Goal: Information Seeking & Learning: Learn about a topic

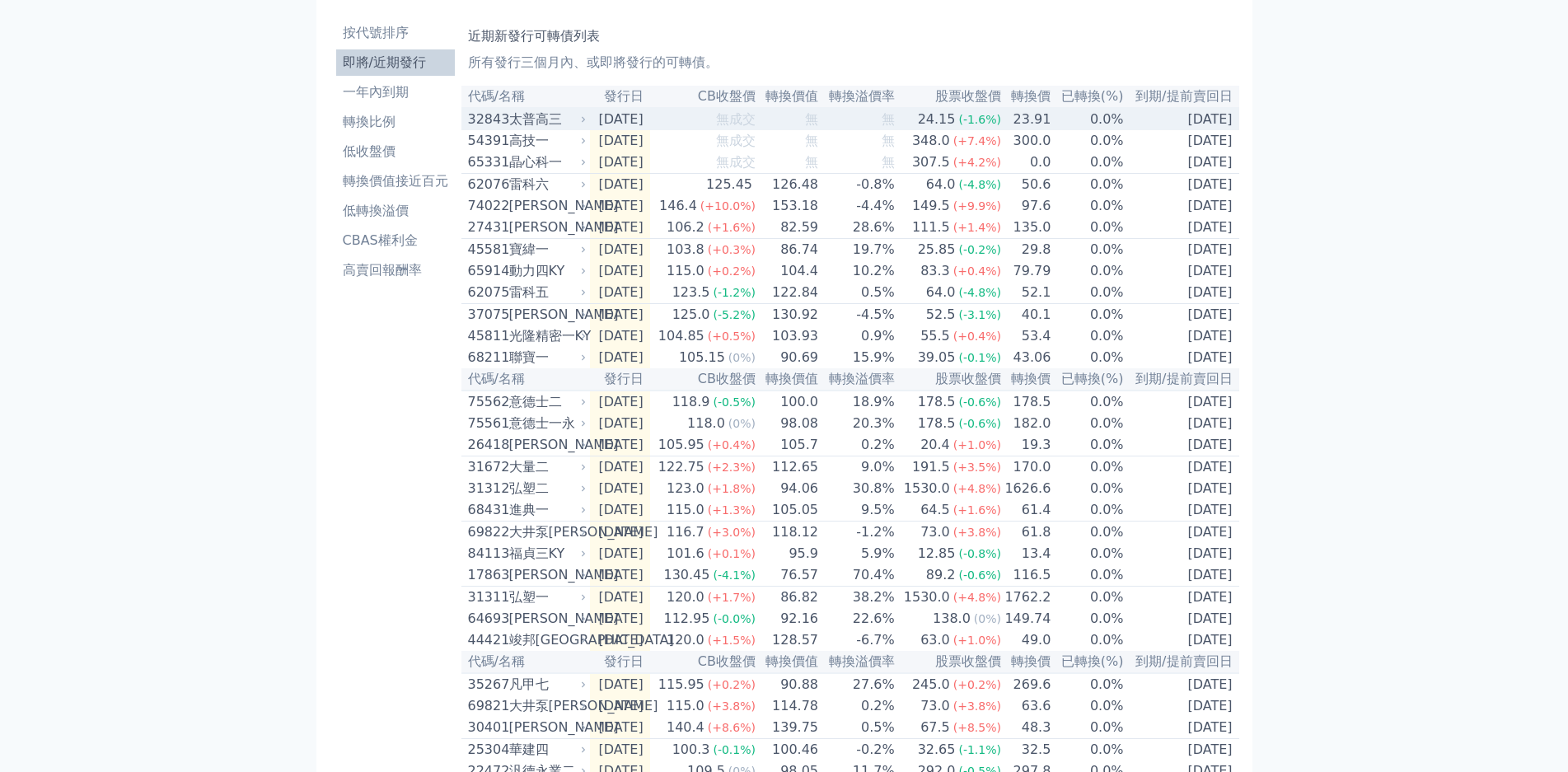
scroll to position [83, 0]
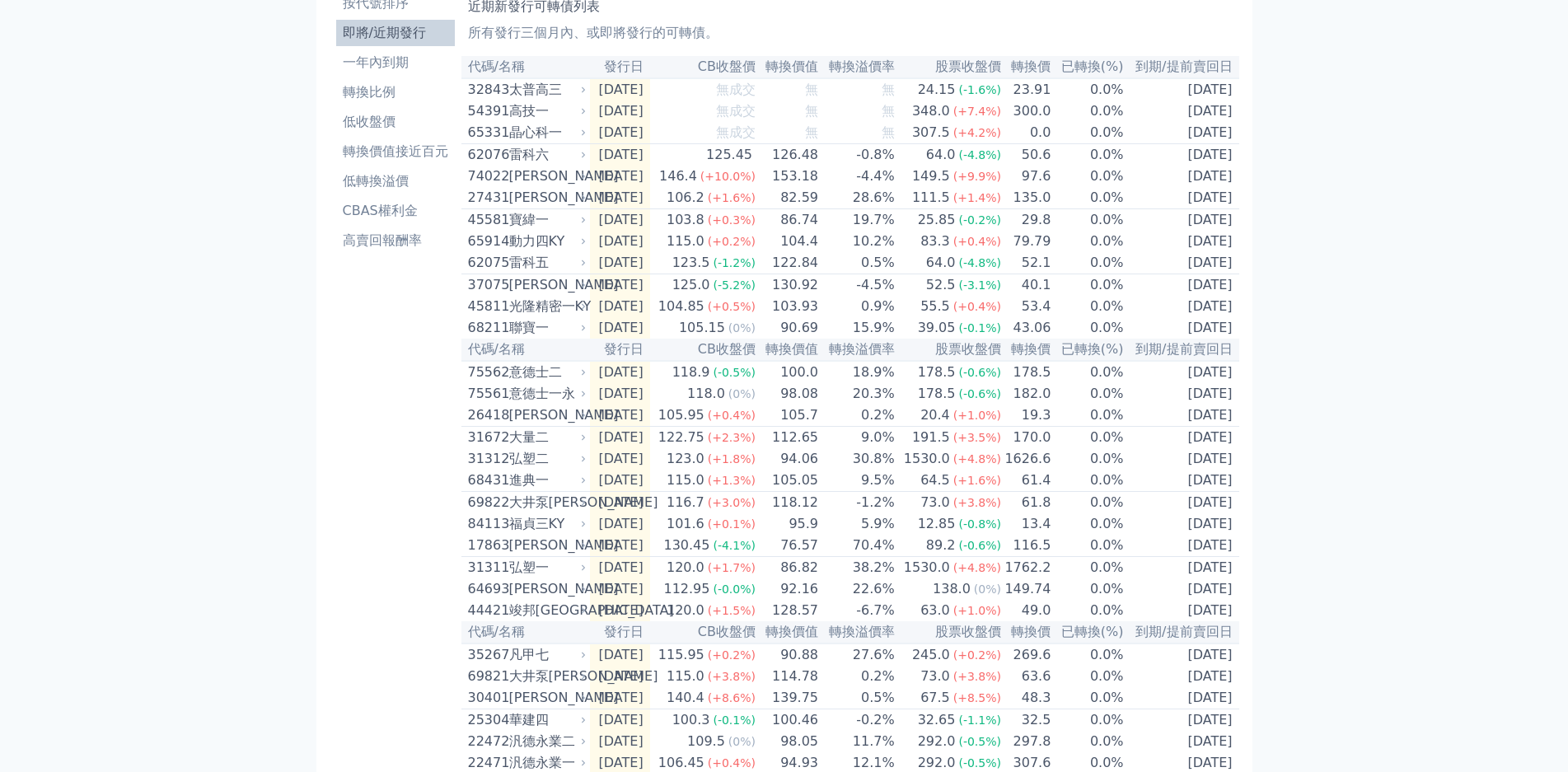
click at [129, 199] on div "可轉債列表 財務數據 可轉債列表 財務數據 登出 登出 按代號排序 即將/近期發行 一年內到期 轉換比例 低收盤價 轉換價值接近百元 低轉換溢價" at bounding box center [784, 499] width 1568 height 1165
click at [1221, 78] on th "到期/提前賣回日" at bounding box center [1182, 67] width 114 height 23
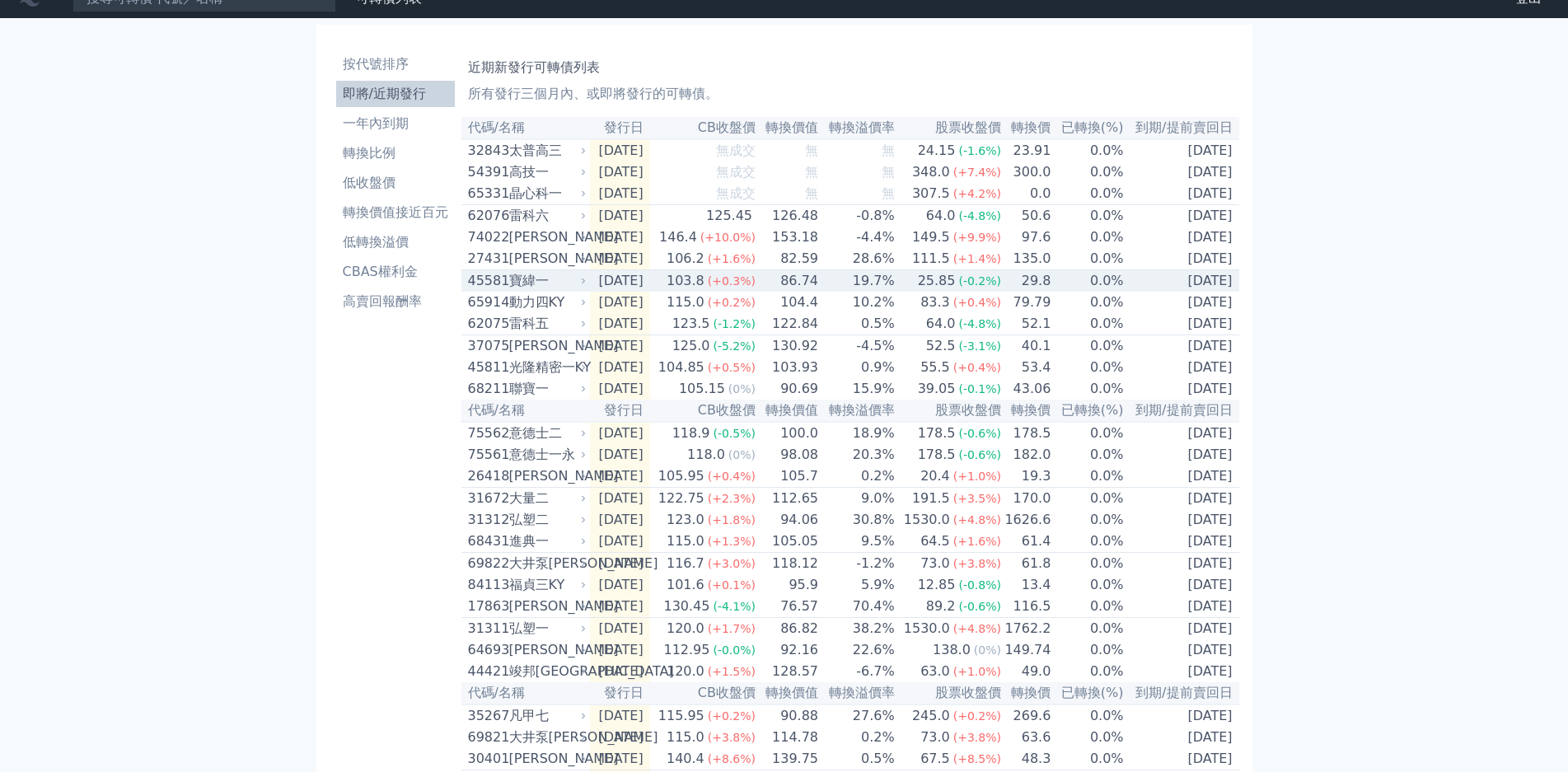
scroll to position [0, 0]
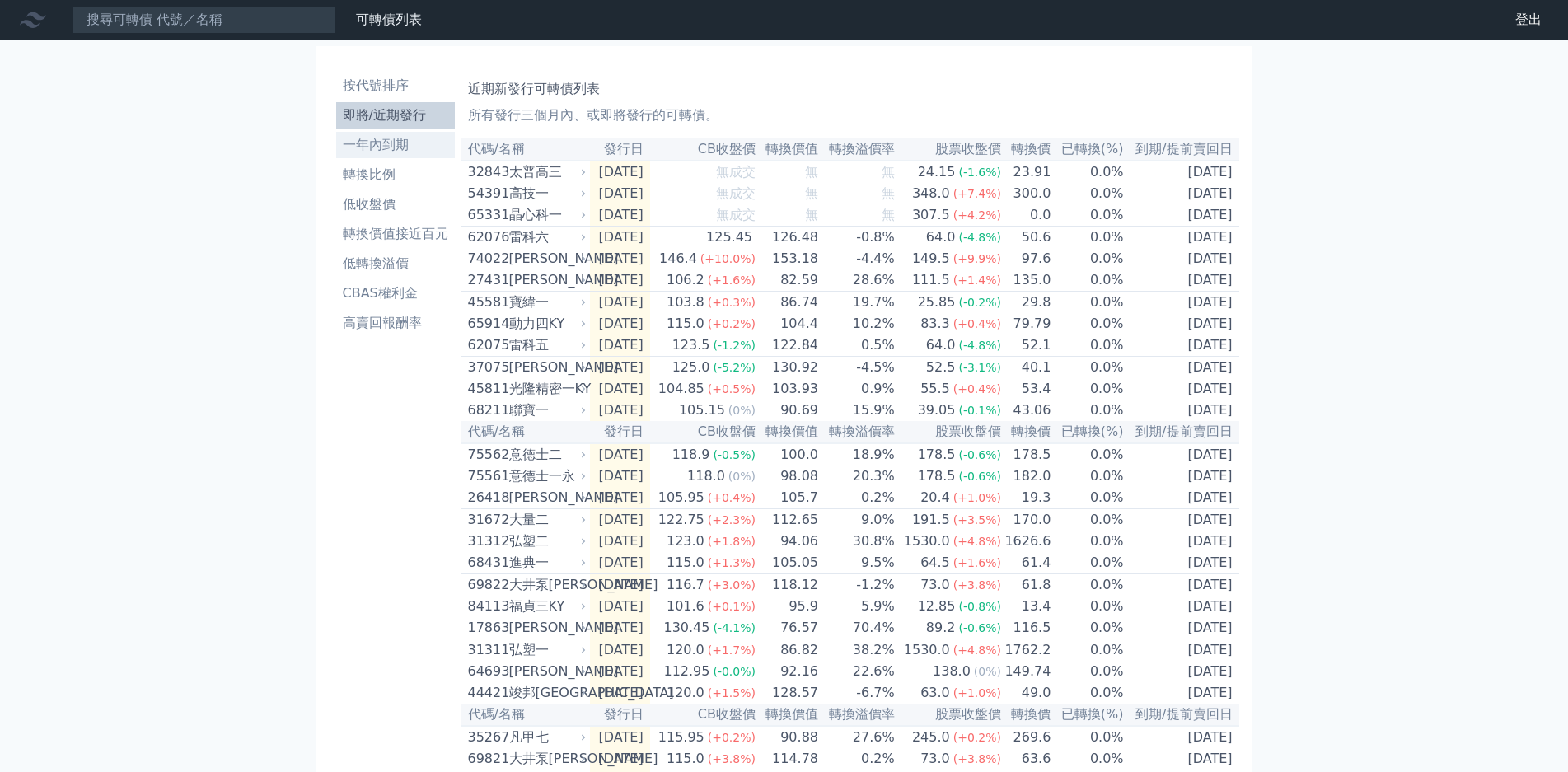
click at [371, 135] on li "一年內到期" at bounding box center [395, 145] width 118 height 20
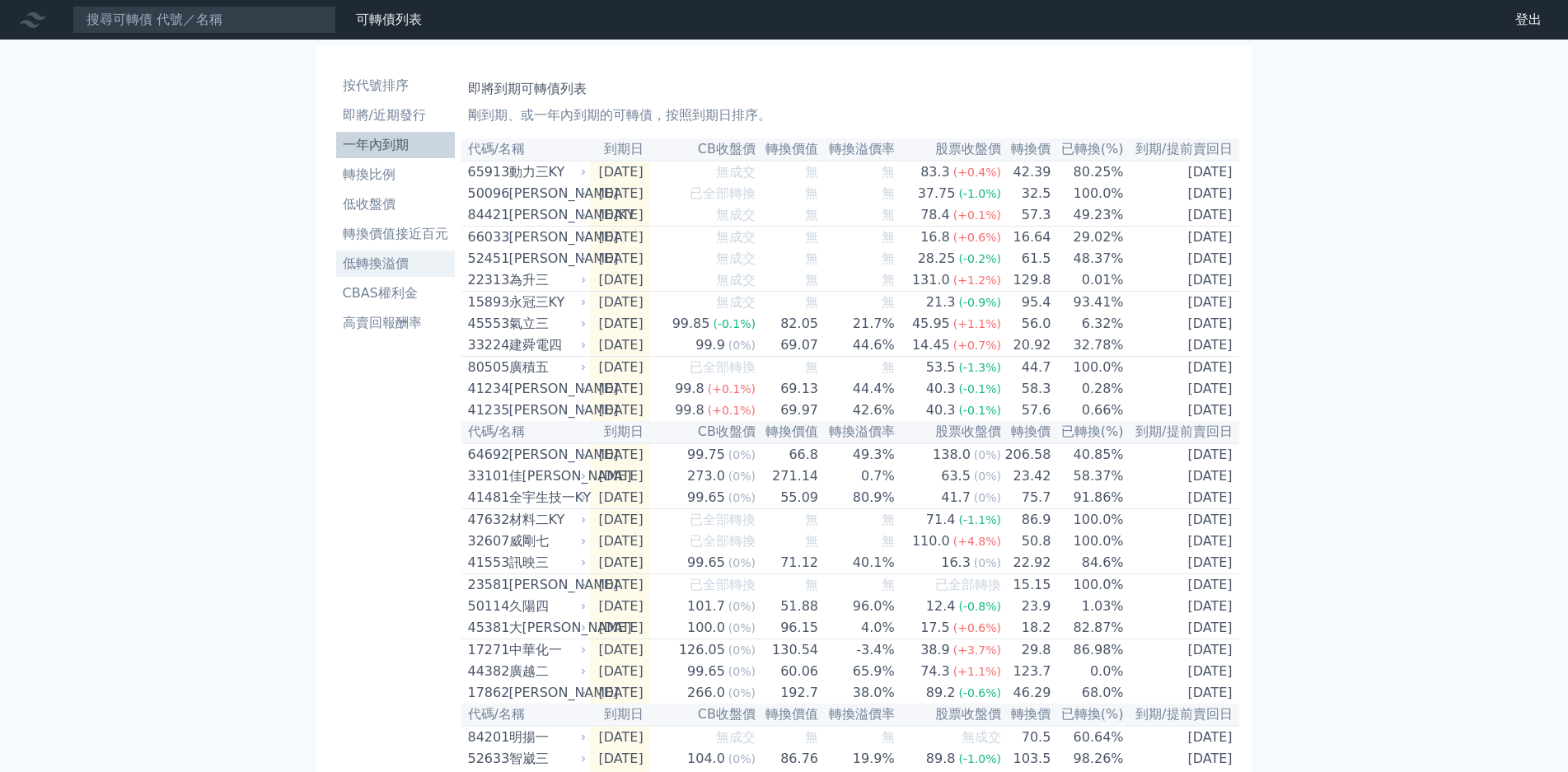
click at [358, 254] on li "低轉換溢價" at bounding box center [395, 264] width 118 height 20
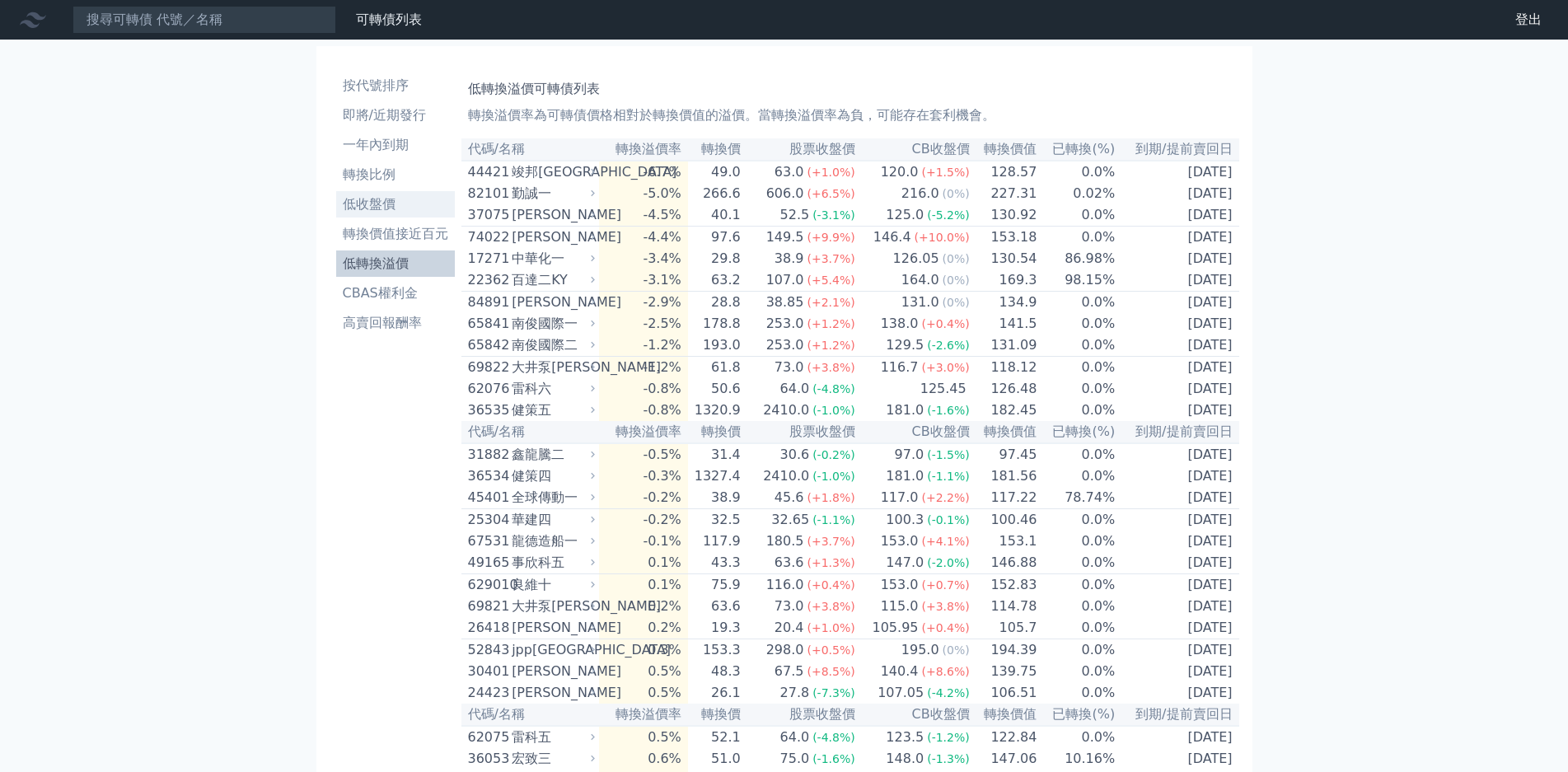
click at [340, 194] on li "低收盤價" at bounding box center [395, 204] width 118 height 20
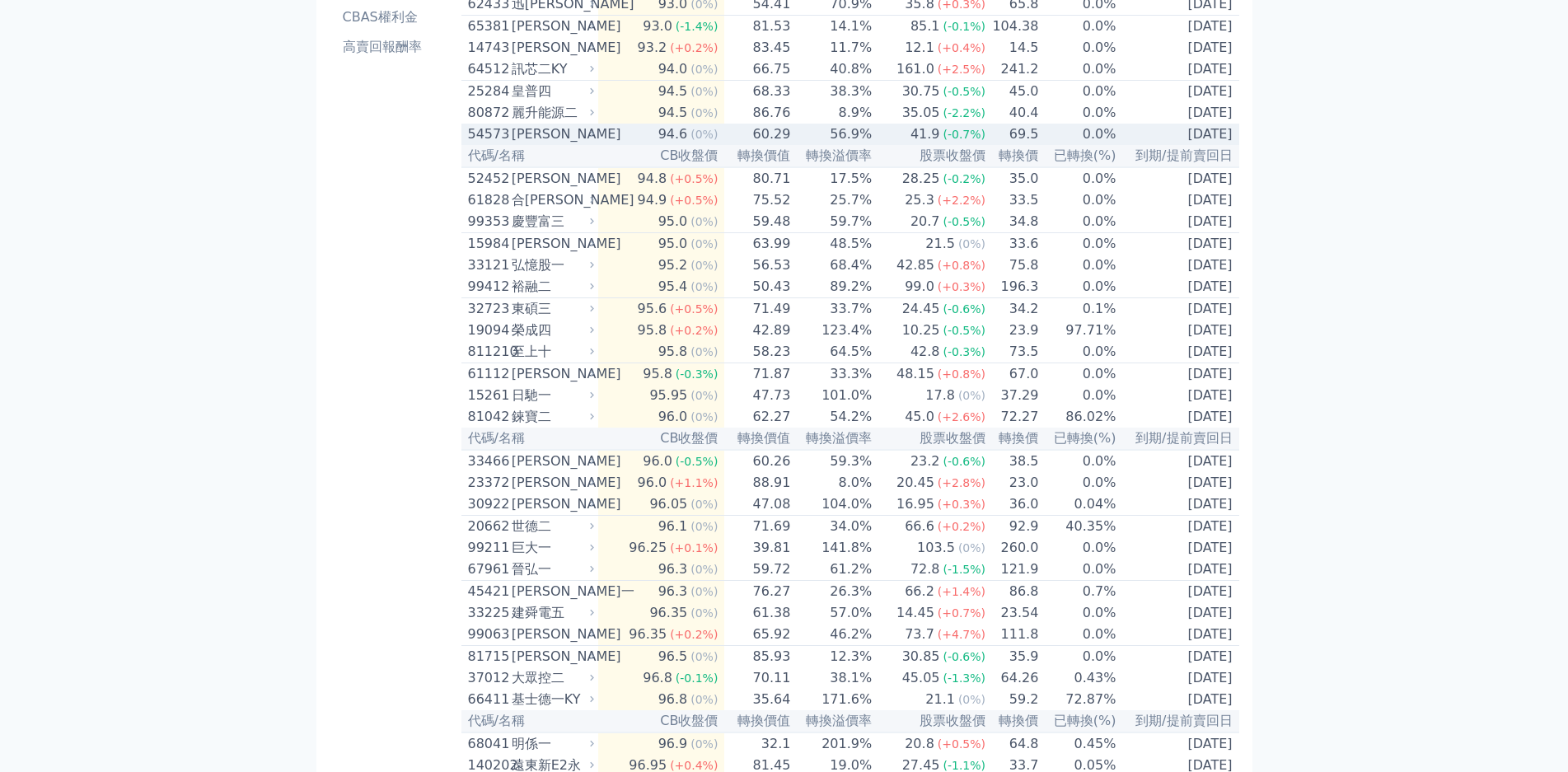
scroll to position [247, 0]
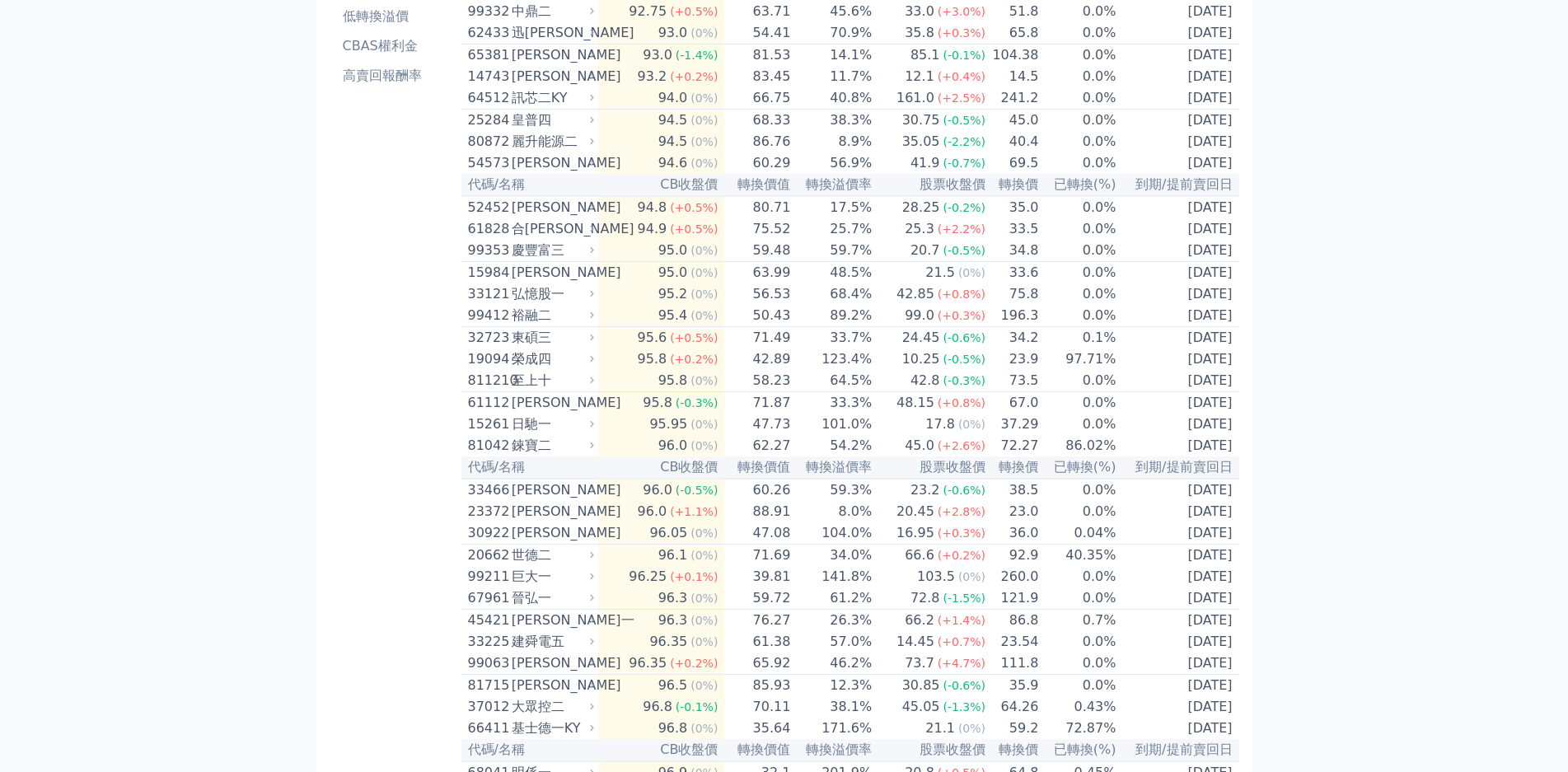
drag, startPoint x: 767, startPoint y: 133, endPoint x: 835, endPoint y: 129, distance: 68.1
copy tr "轉換溢價率"
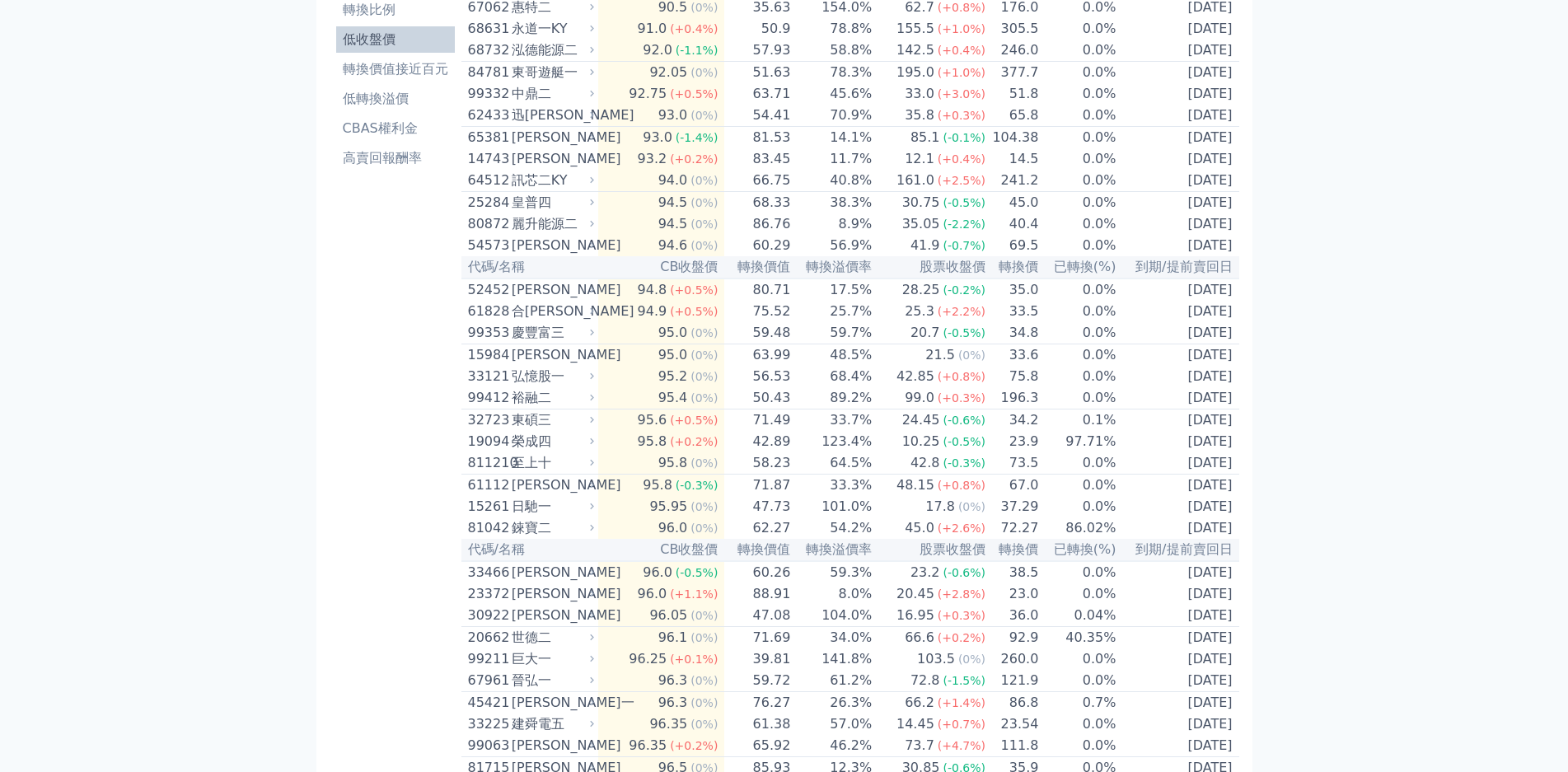
scroll to position [0, 0]
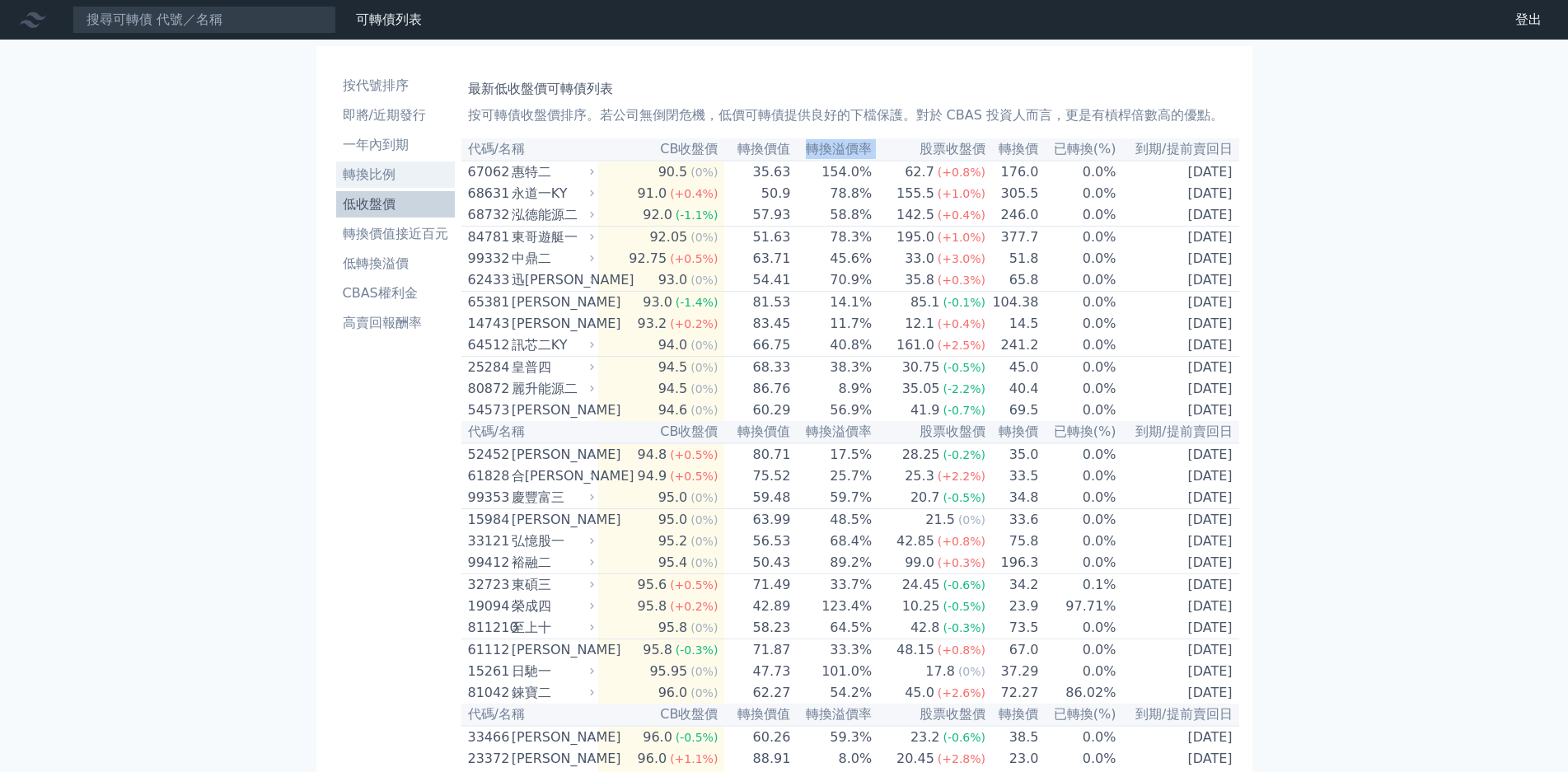
click at [359, 164] on li "轉換比例" at bounding box center [395, 174] width 118 height 20
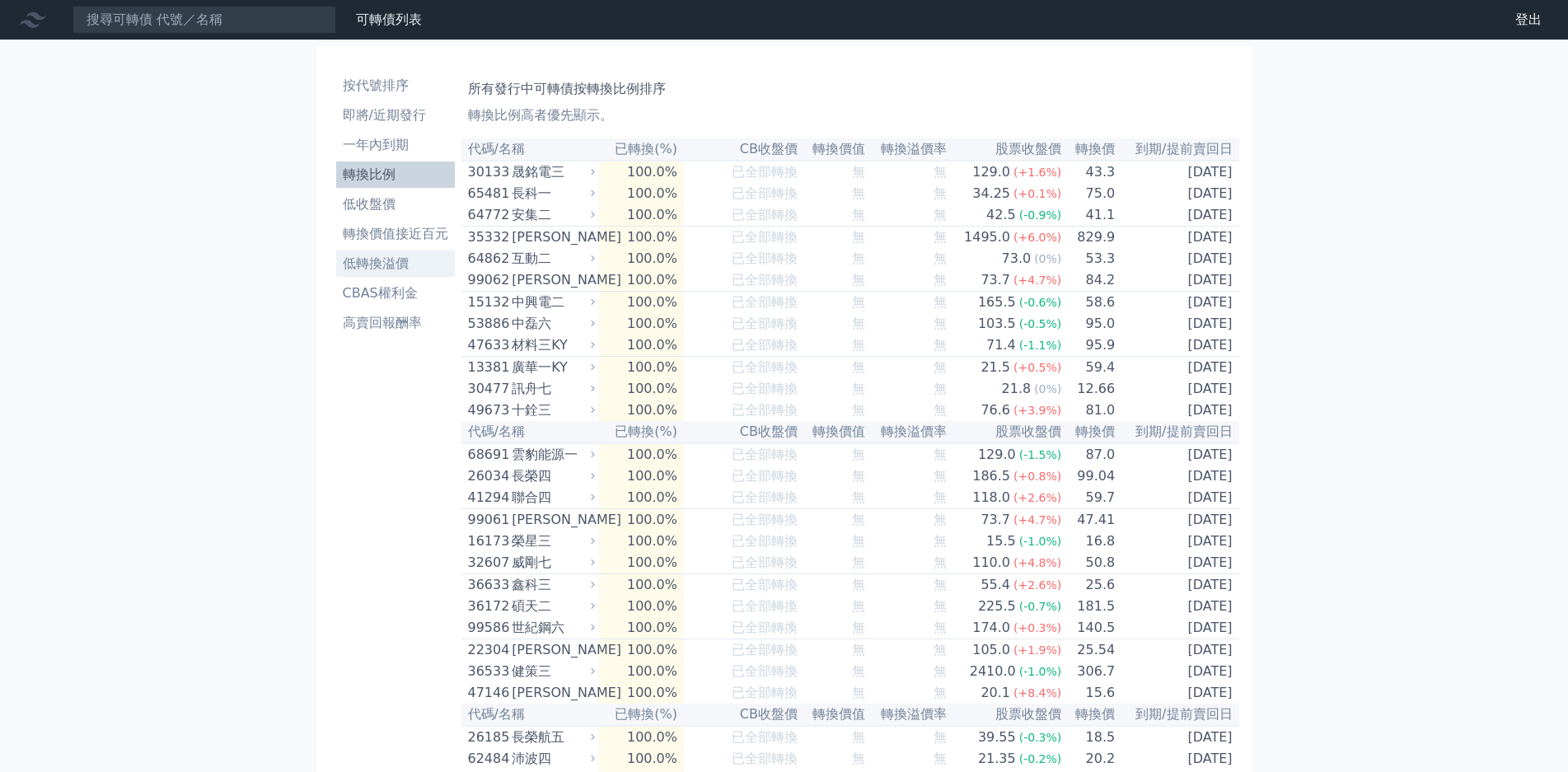
click at [364, 254] on li "低轉換溢價" at bounding box center [395, 264] width 118 height 20
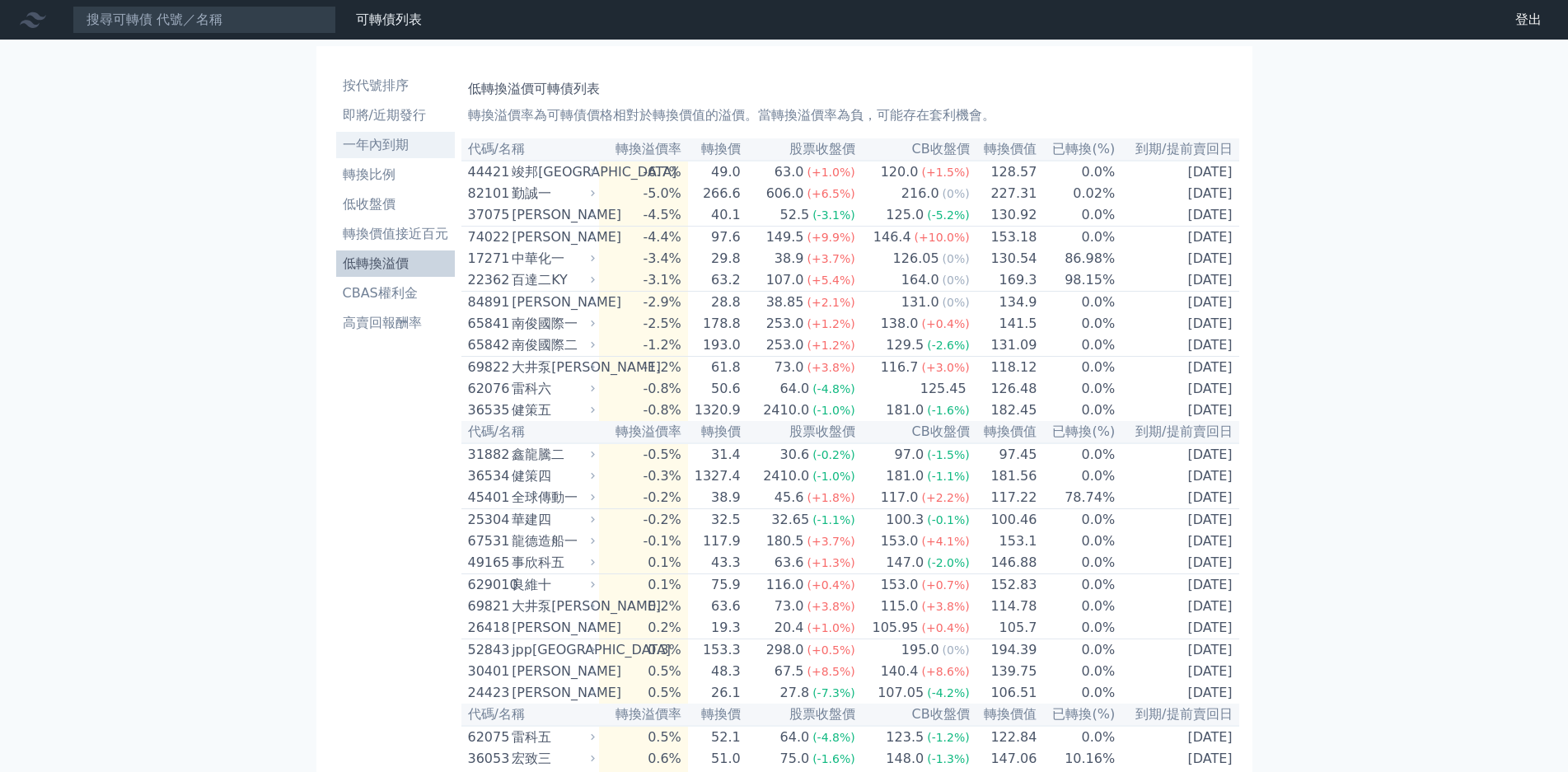
click at [352, 135] on li "一年內到期" at bounding box center [395, 145] width 118 height 20
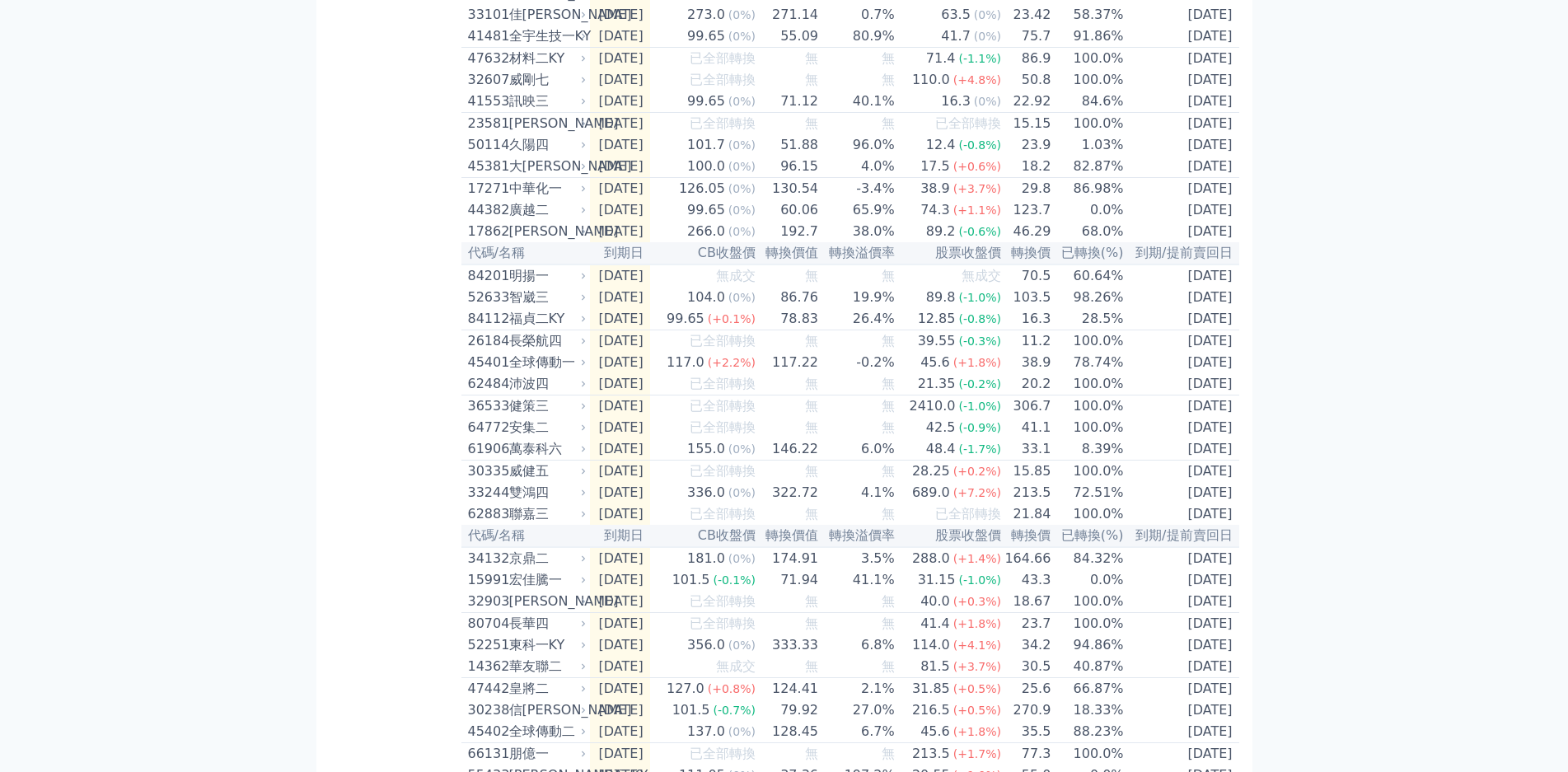
scroll to position [494, 0]
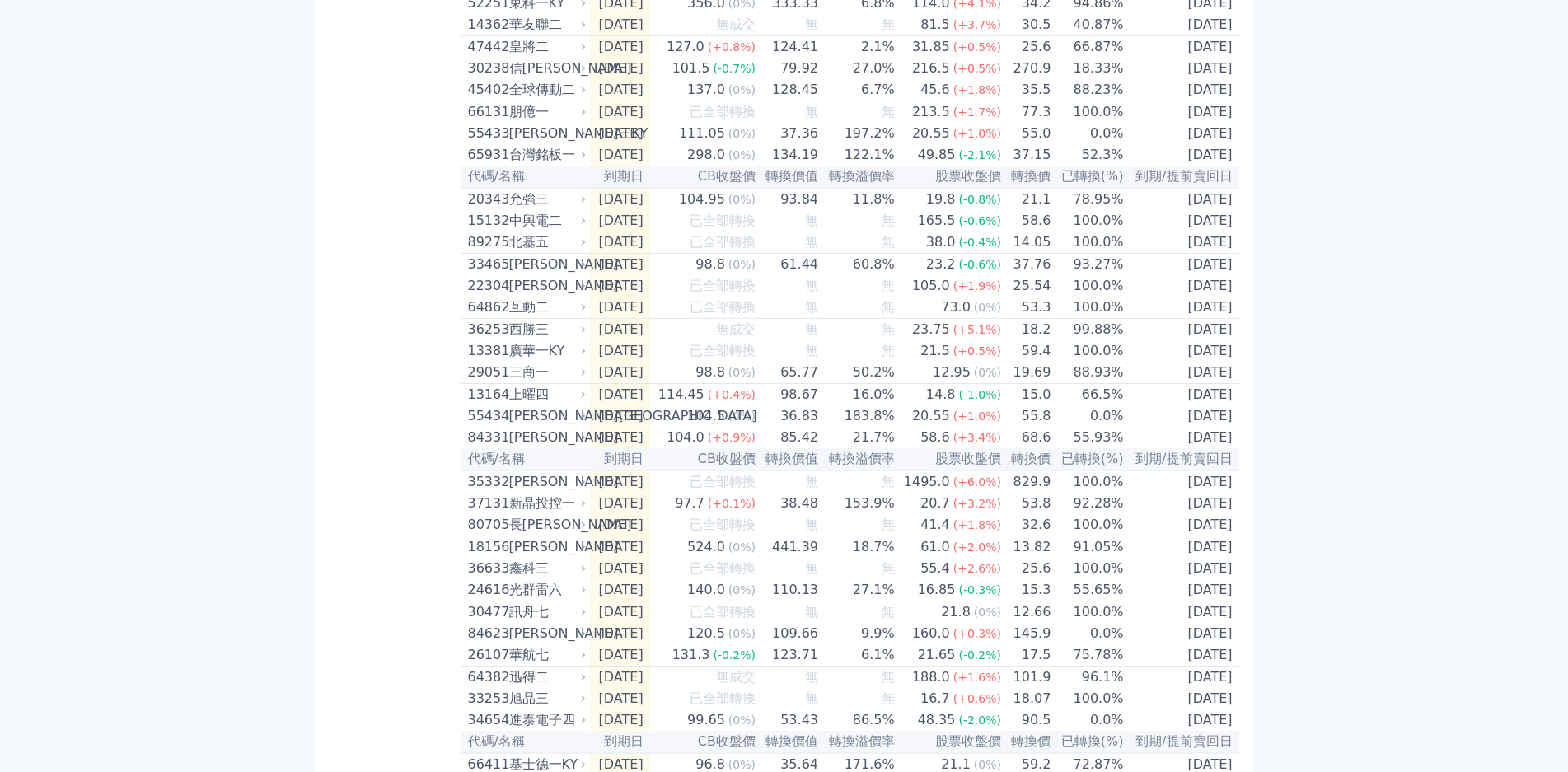
scroll to position [984, 0]
